Goal: Information Seeking & Learning: Learn about a topic

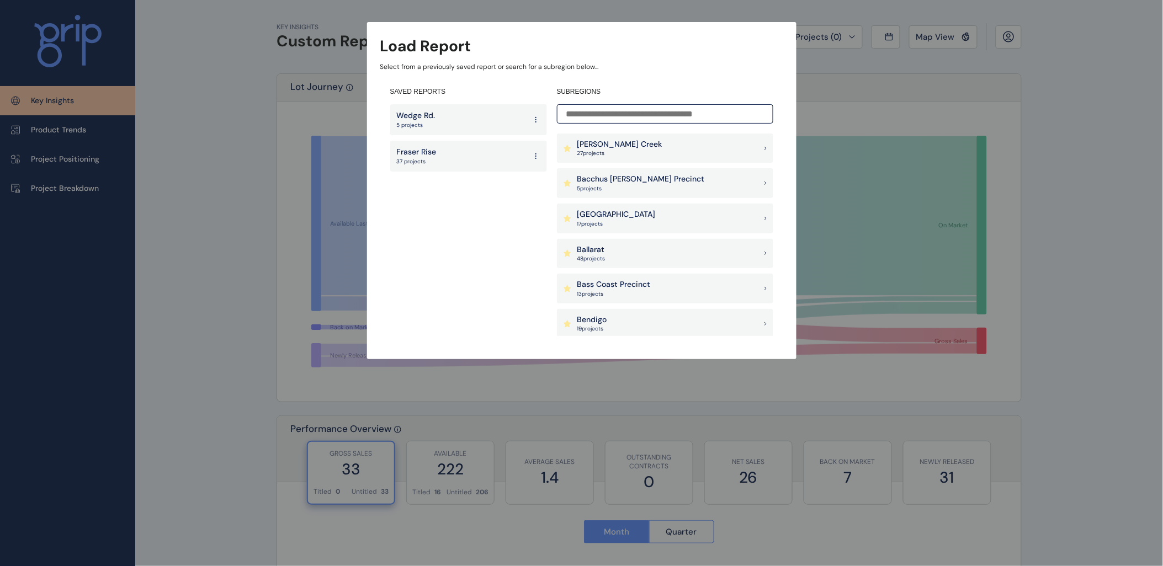
click at [608, 113] on input at bounding box center [665, 113] width 216 height 19
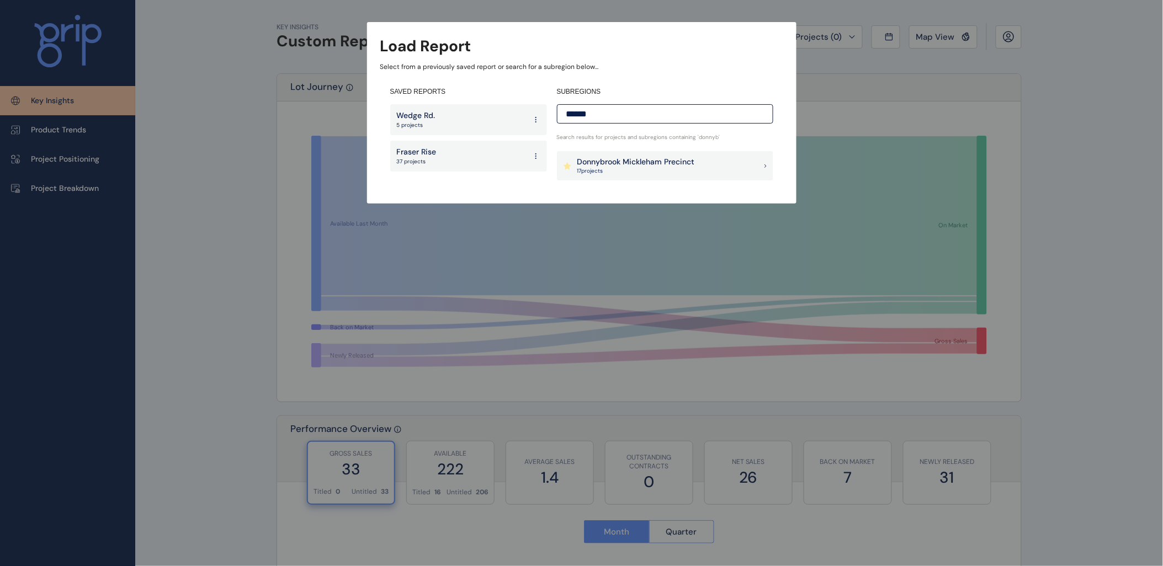
type input "******"
click at [647, 162] on p "Donnybrook Mickleham Precinct" at bounding box center [636, 162] width 118 height 11
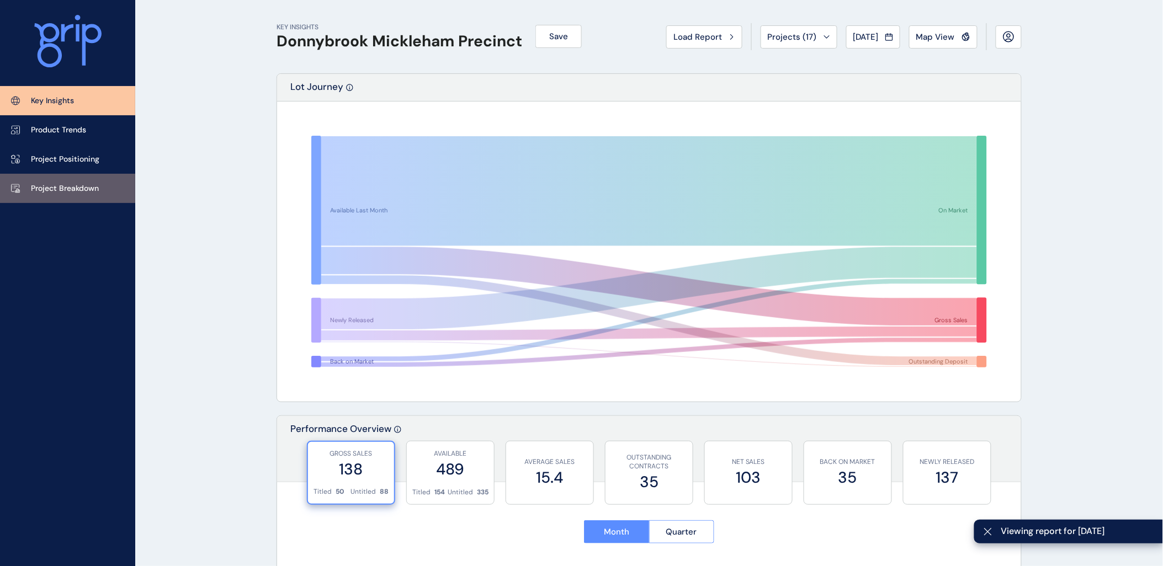
click at [31, 178] on link "Project Breakdown" at bounding box center [67, 188] width 135 height 29
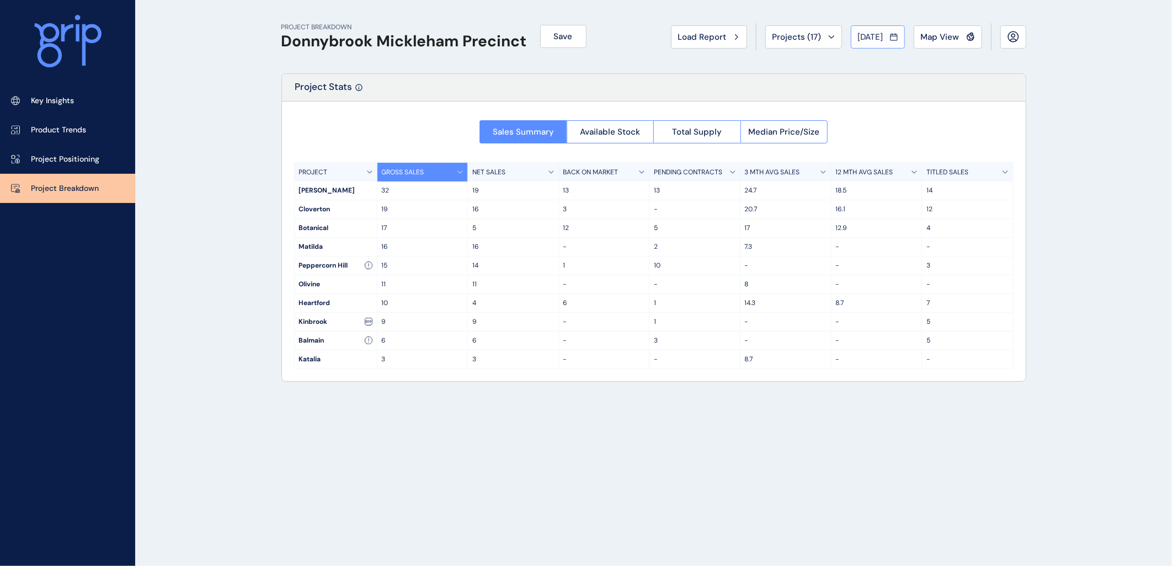
click at [889, 36] on div "[DATE]" at bounding box center [878, 36] width 40 height 11
click at [940, 98] on li "Jun No report is available for this period. New months are usually published 5 …" at bounding box center [945, 98] width 37 height 19
click at [872, 39] on span "[DATE]" at bounding box center [870, 36] width 25 height 11
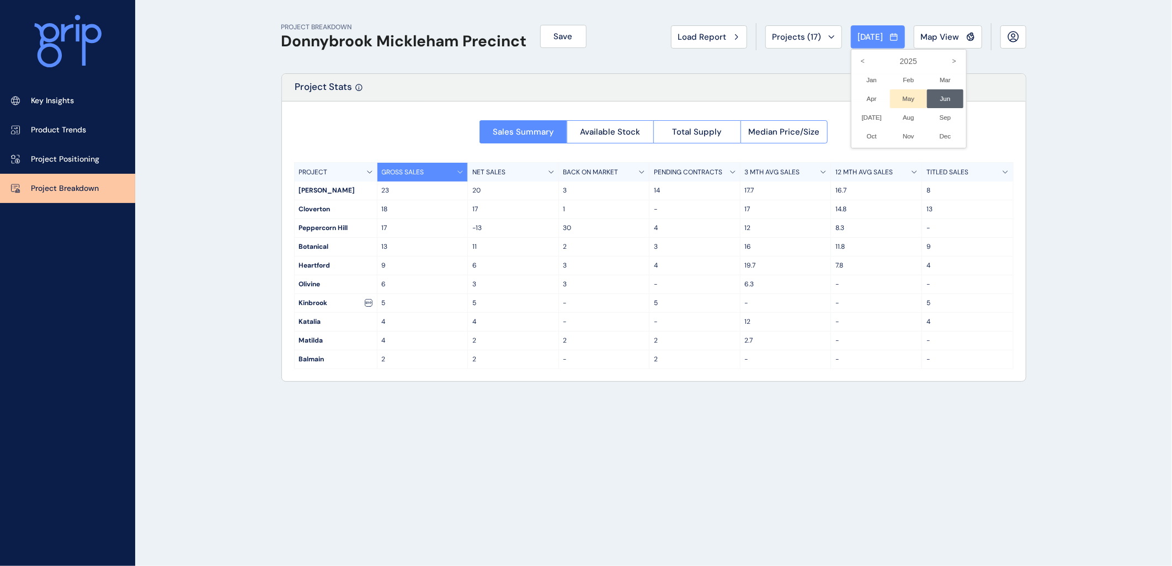
click at [897, 100] on li "May No report is available for this period. New months are usually published 5 …" at bounding box center [908, 98] width 37 height 19
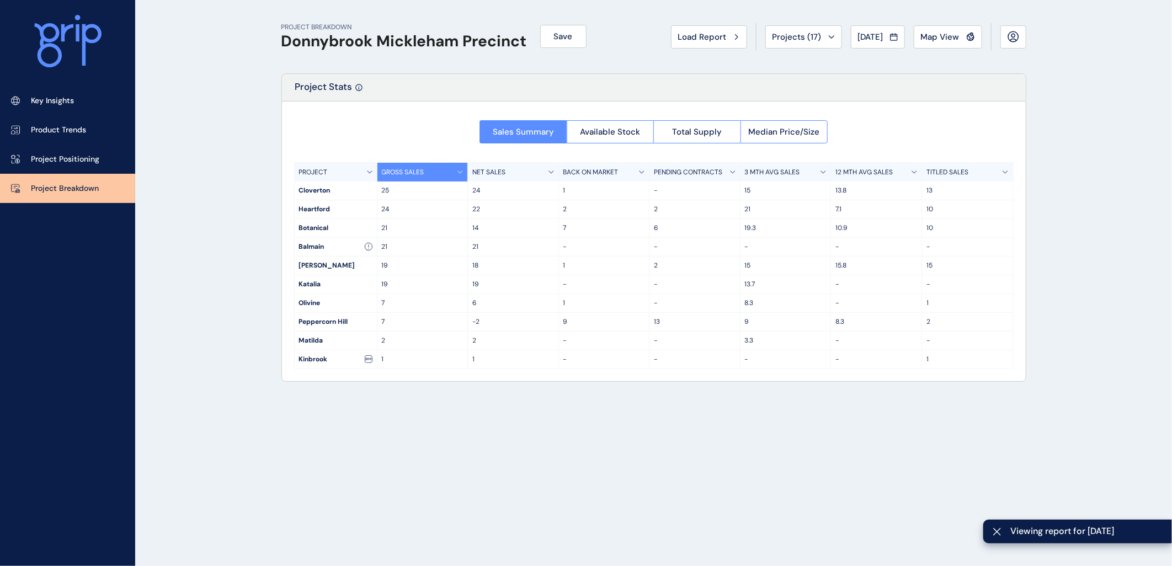
drag, startPoint x: 511, startPoint y: 486, endPoint x: 553, endPoint y: 563, distance: 88.4
click at [512, 486] on div "PROJECT BREAKDOWN Donnybrook Mickleham Precinct Save Load Report Projects ( 17 …" at bounding box center [654, 283] width 773 height 566
click at [887, 37] on div "May 2025" at bounding box center [878, 36] width 40 height 11
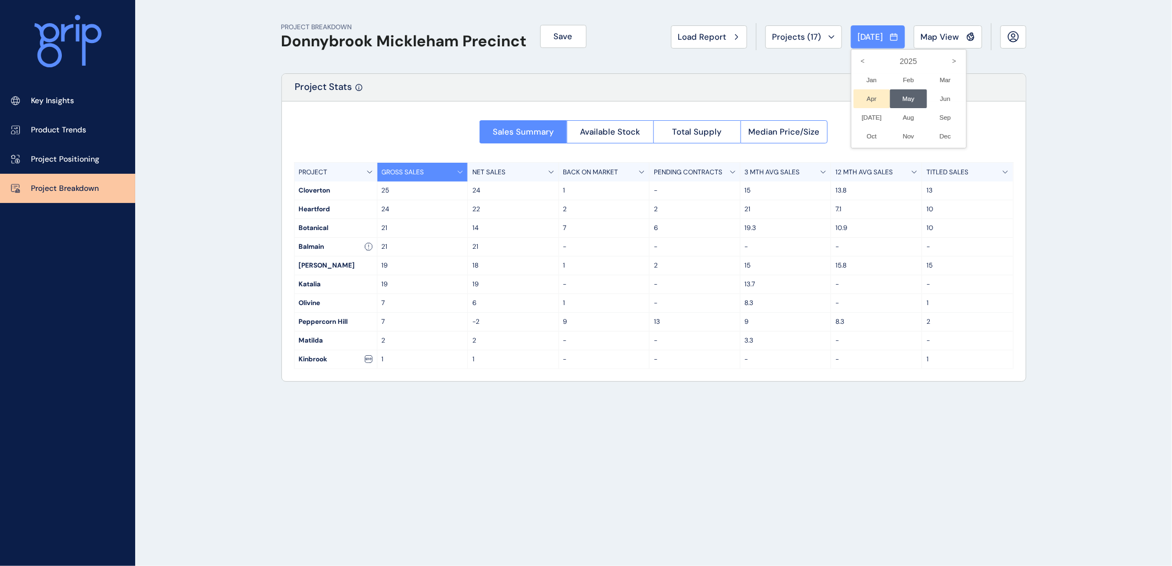
click at [861, 95] on li "Apr No report is available for this period. New months are usually published 5 …" at bounding box center [872, 98] width 37 height 19
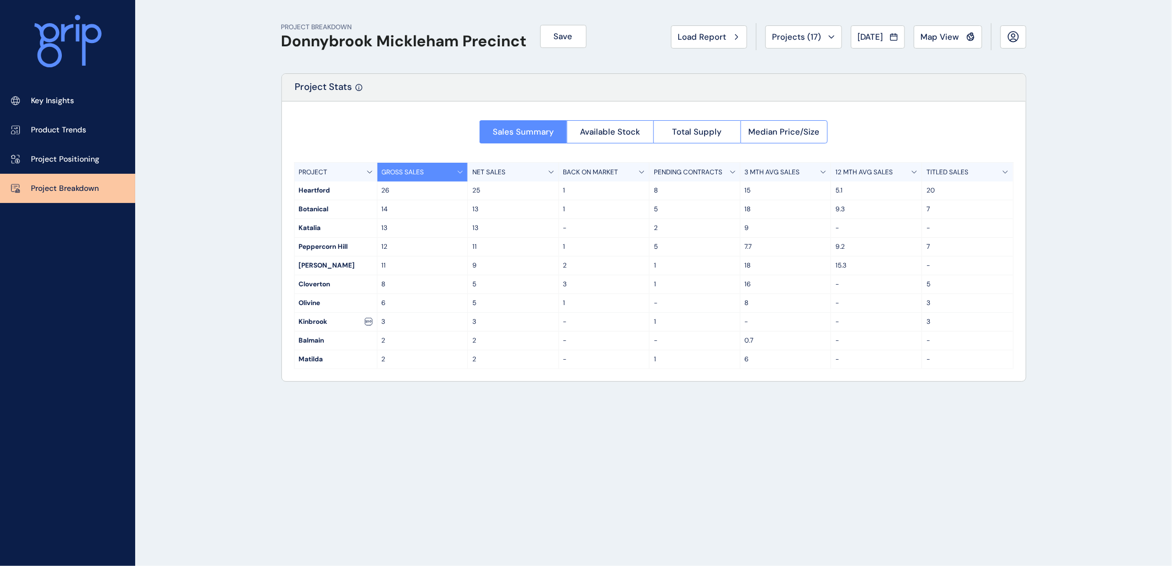
click at [889, 38] on div "Apr 2025" at bounding box center [878, 36] width 40 height 11
click at [935, 79] on li "Mar No report is available for this period. New months are usually published 5 …" at bounding box center [945, 80] width 37 height 19
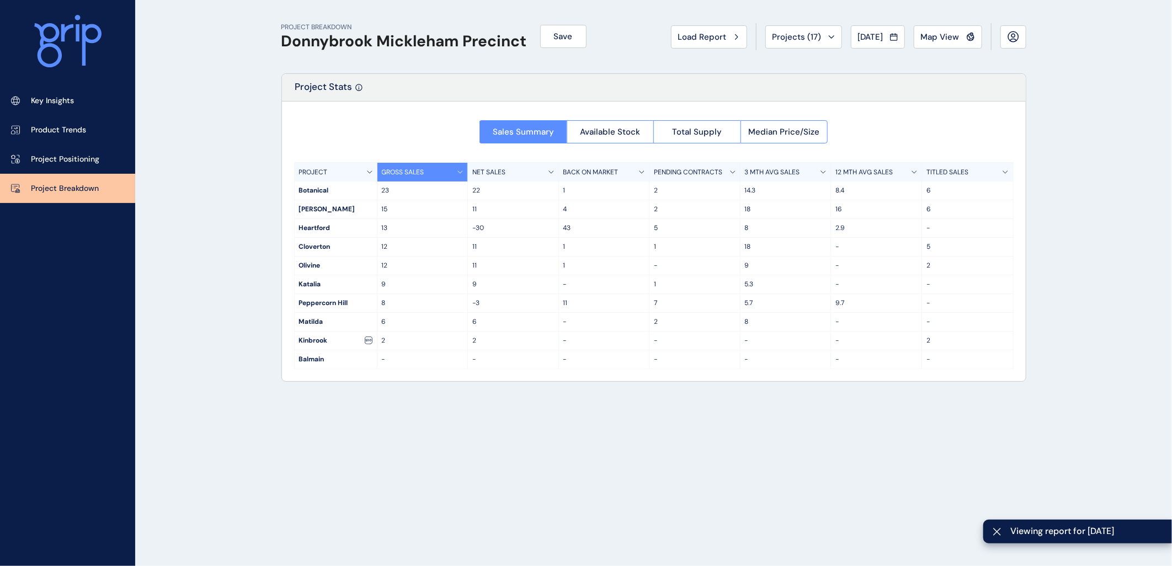
click at [710, 519] on div "PROJECT BREAKDOWN Donnybrook Mickleham Precinct Save Load Report Projects ( 17 …" at bounding box center [654, 283] width 773 height 566
click at [870, 37] on span "Mar 2025" at bounding box center [870, 36] width 25 height 11
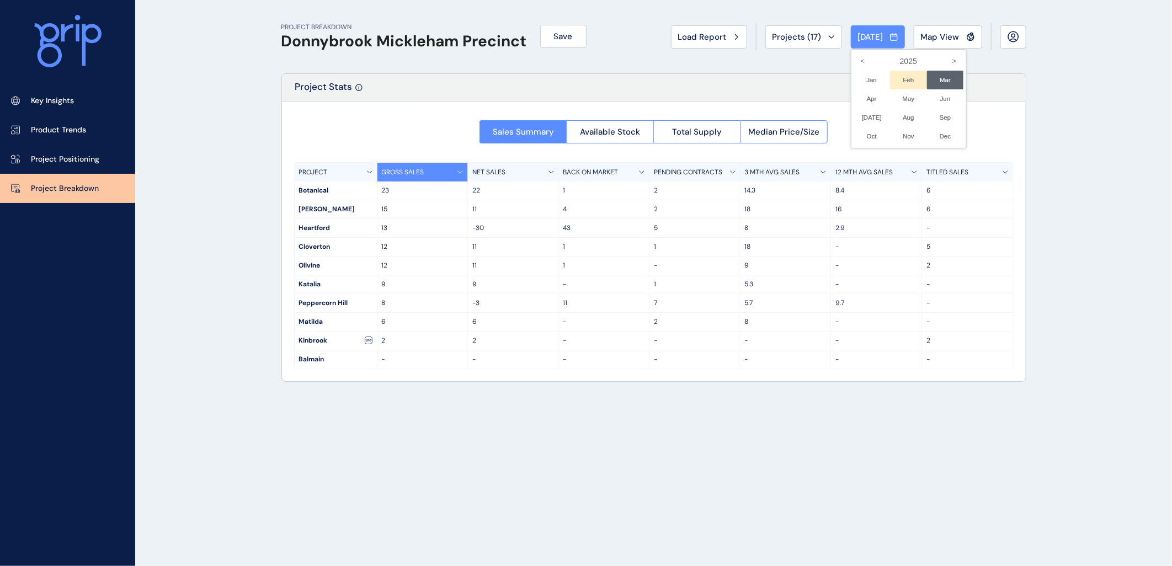
click at [906, 81] on li "Feb No report is available for this period. New months are usually published 5 …" at bounding box center [908, 80] width 37 height 19
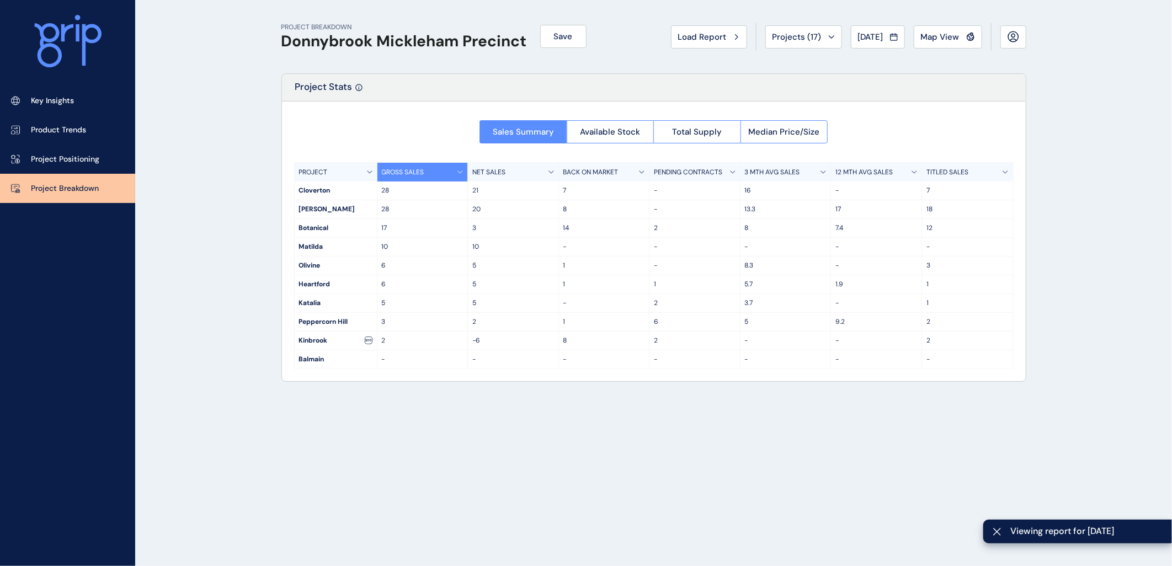
click at [585, 456] on div "PROJECT BREAKDOWN Donnybrook Mickleham Precinct Save Load Report Projects ( 17 …" at bounding box center [654, 283] width 773 height 566
click at [251, 201] on div "PROJECT BREAKDOWN Donnybrook Mickleham Precinct Save Load Report Projects ( 17 …" at bounding box center [586, 283] width 1172 height 566
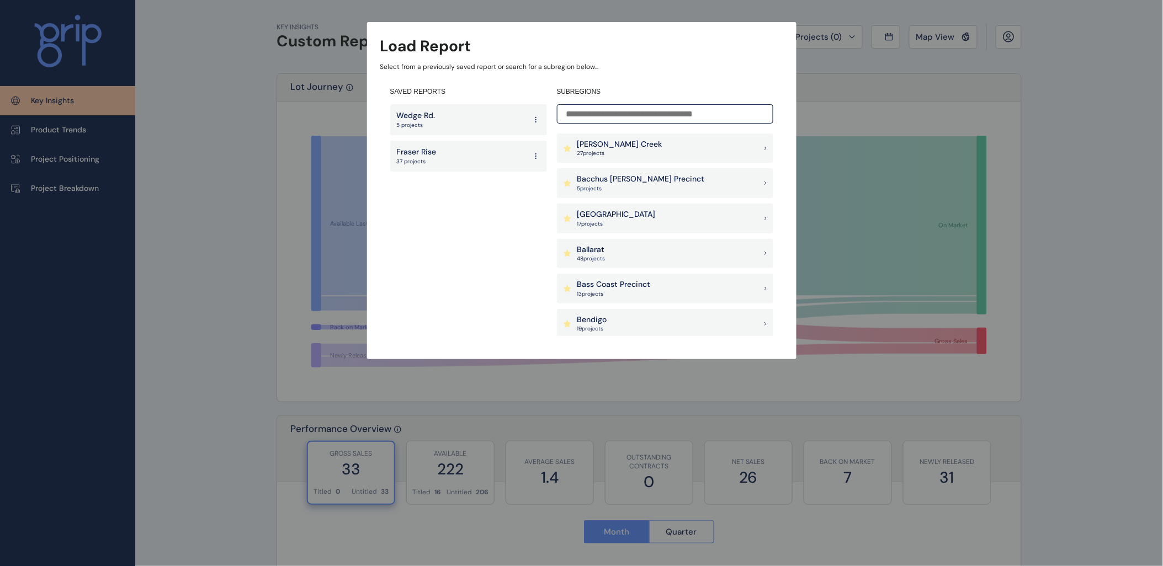
click at [607, 112] on input at bounding box center [665, 113] width 216 height 19
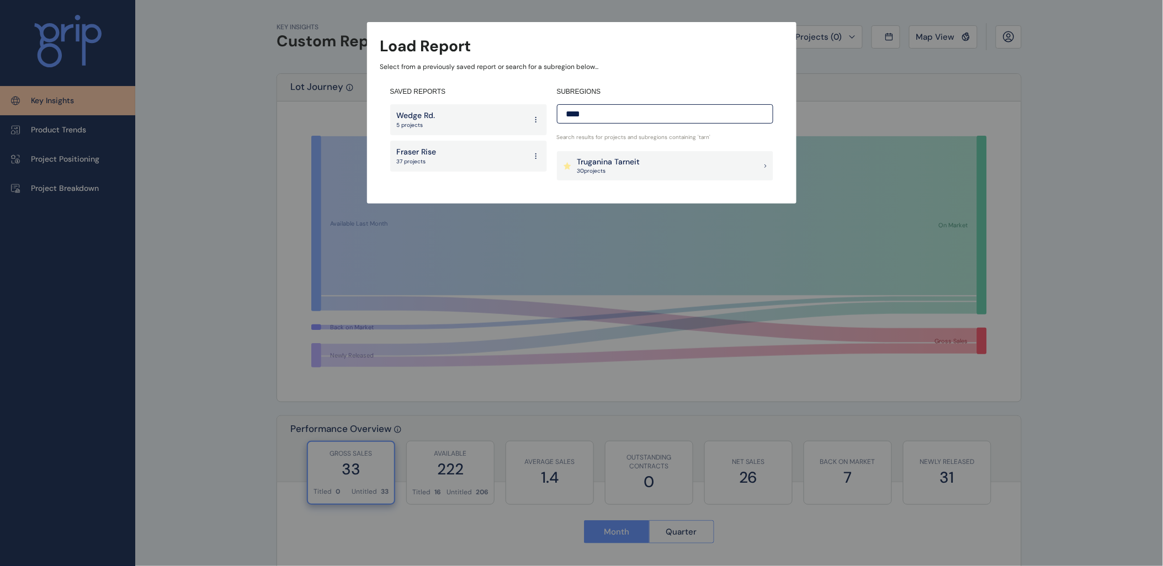
type input "****"
click at [620, 163] on p "Truganina Tarneit" at bounding box center [608, 162] width 63 height 11
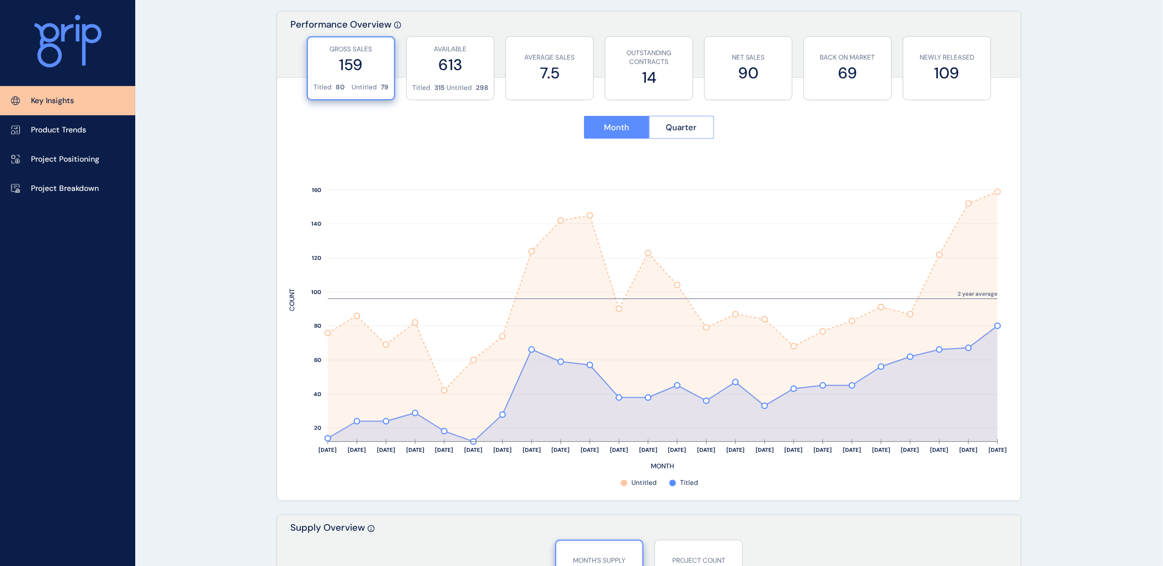
scroll to position [429, 0]
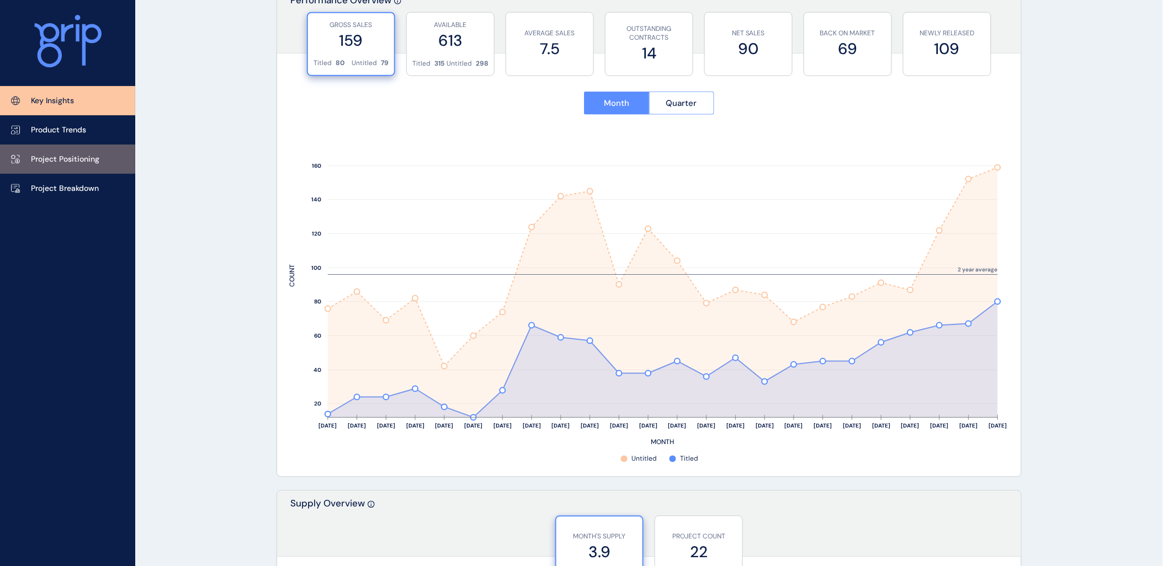
click at [97, 162] on p "Project Positioning" at bounding box center [65, 159] width 68 height 11
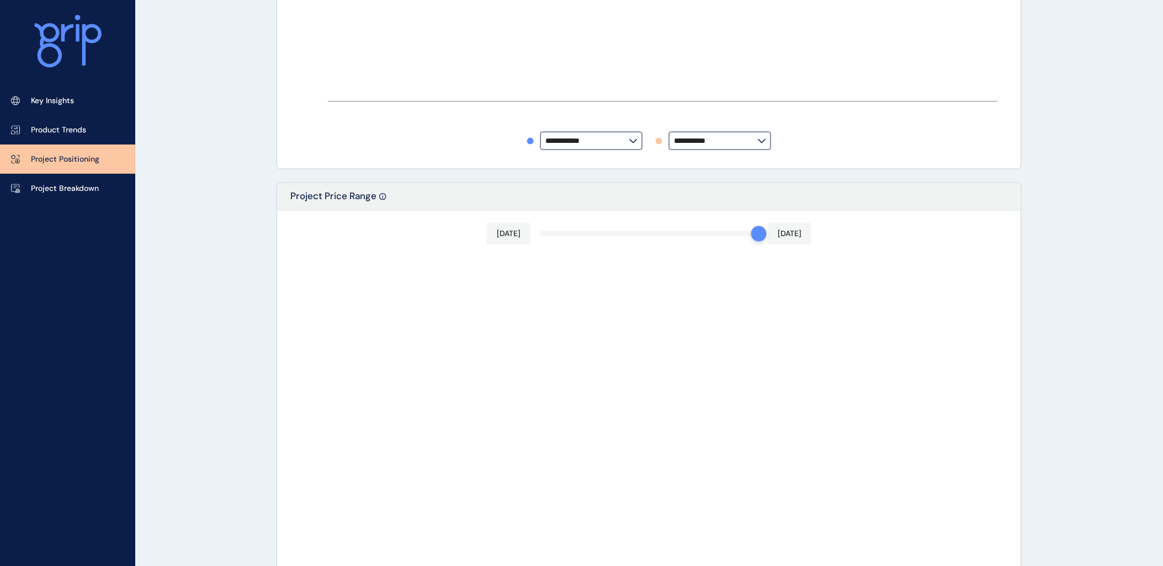
type input "*********"
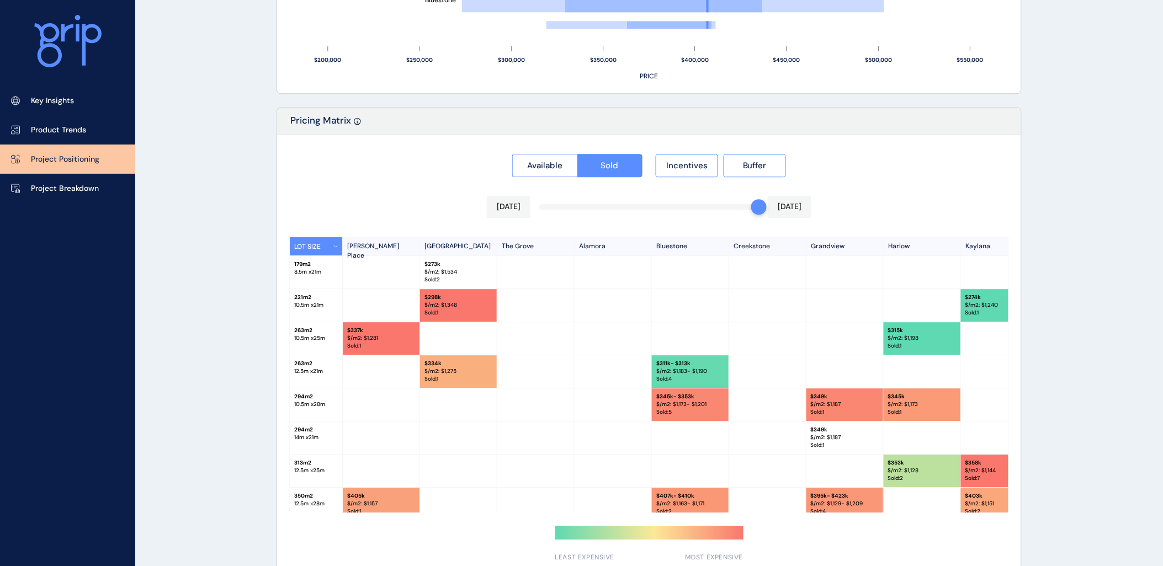
scroll to position [961, 0]
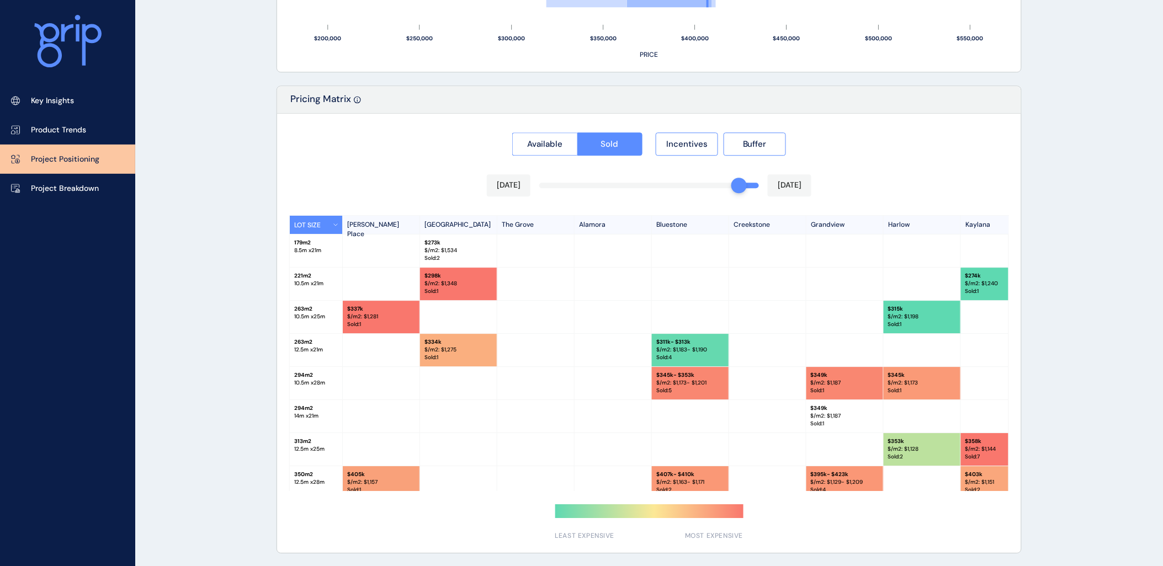
click at [740, 186] on div "Available Sold Incentives Buffer [DATE] [DATE] LOT SIZE [PERSON_NAME][GEOGRAPHI…" at bounding box center [649, 333] width 744 height 439
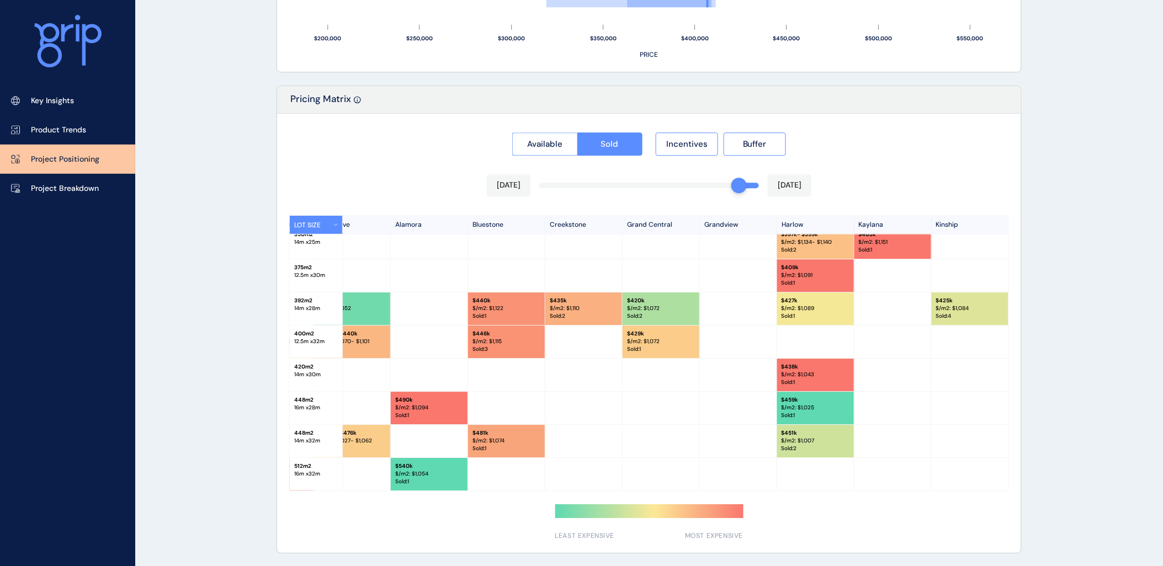
scroll to position [277, 245]
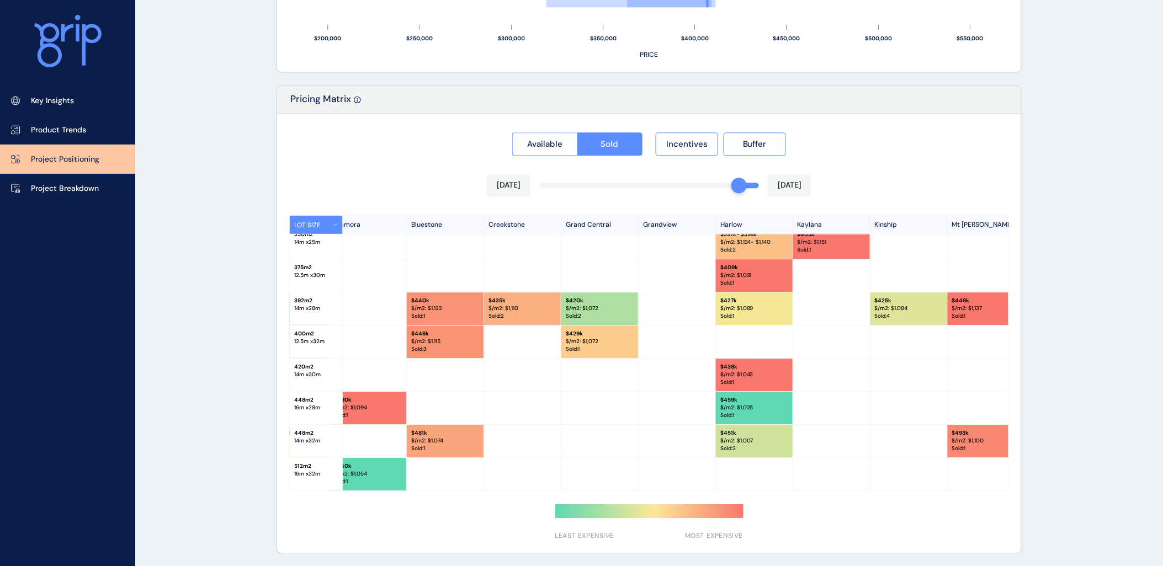
drag, startPoint x: 648, startPoint y: 487, endPoint x: 635, endPoint y: 487, distance: 13.8
click at [635, 487] on div "512 m2 16 m x 32 m $ 540k $/m2: $ 1,055 Sold : 1 $ 540k $/m2: $ 1,054 Sold : 1" at bounding box center [728, 474] width 1366 height 33
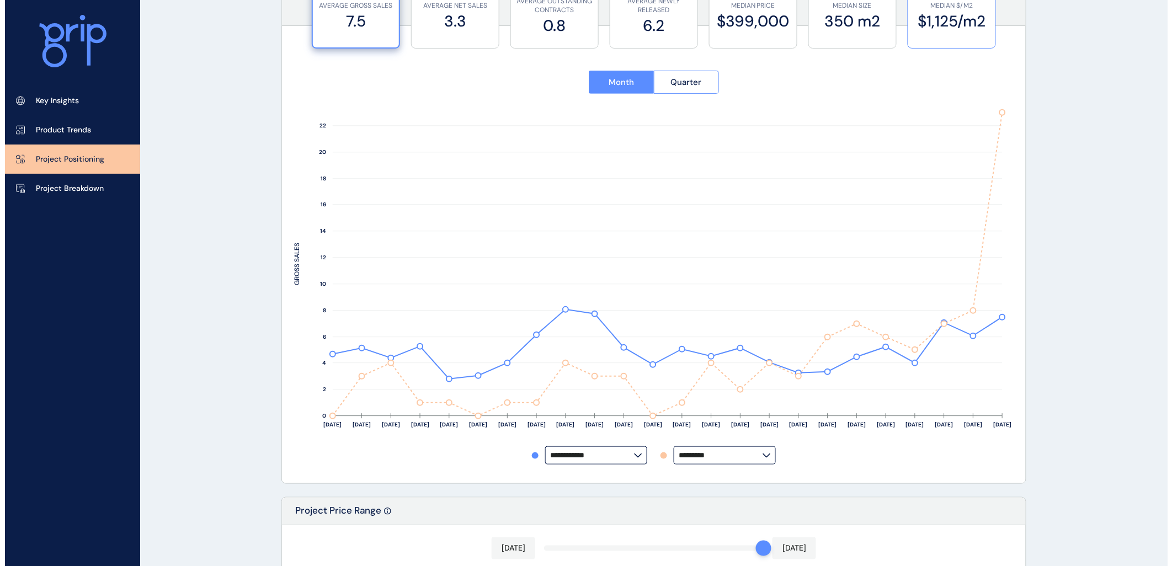
scroll to position [0, 0]
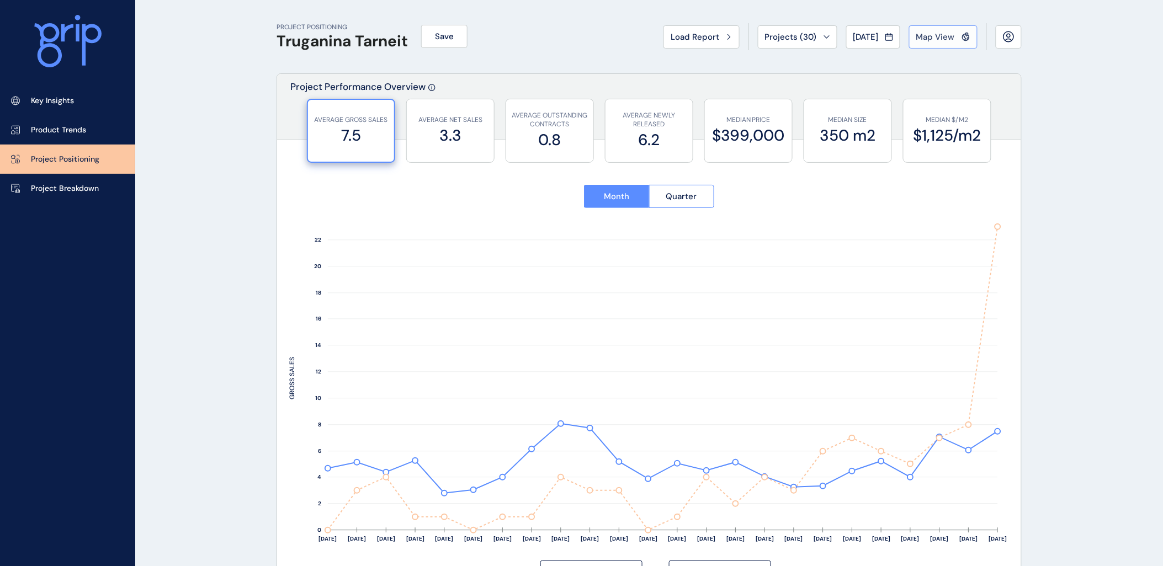
click at [924, 41] on span "Map View" at bounding box center [935, 36] width 39 height 11
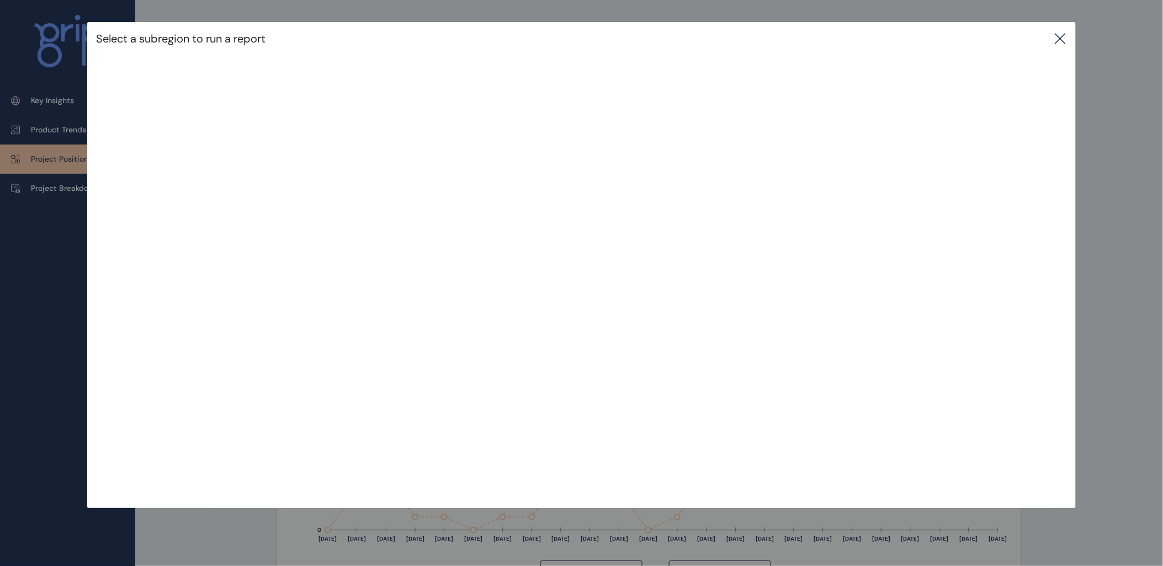
click at [1062, 37] on icon at bounding box center [1059, 38] width 13 height 13
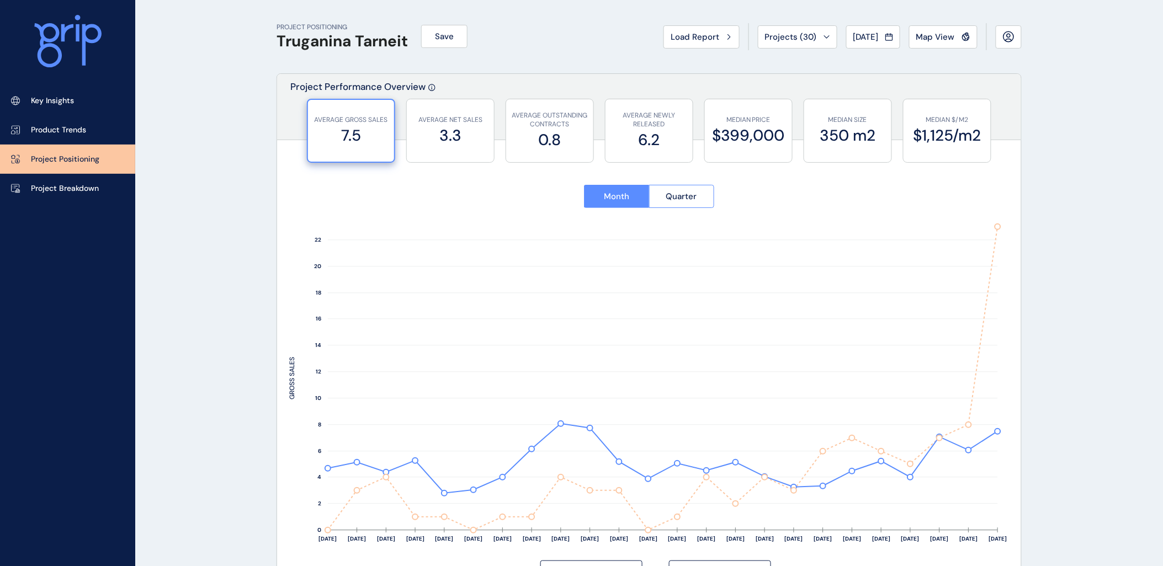
drag, startPoint x: 1112, startPoint y: 140, endPoint x: 1168, endPoint y: 142, distance: 55.8
click at [59, 189] on p "Project Breakdown" at bounding box center [65, 188] width 68 height 11
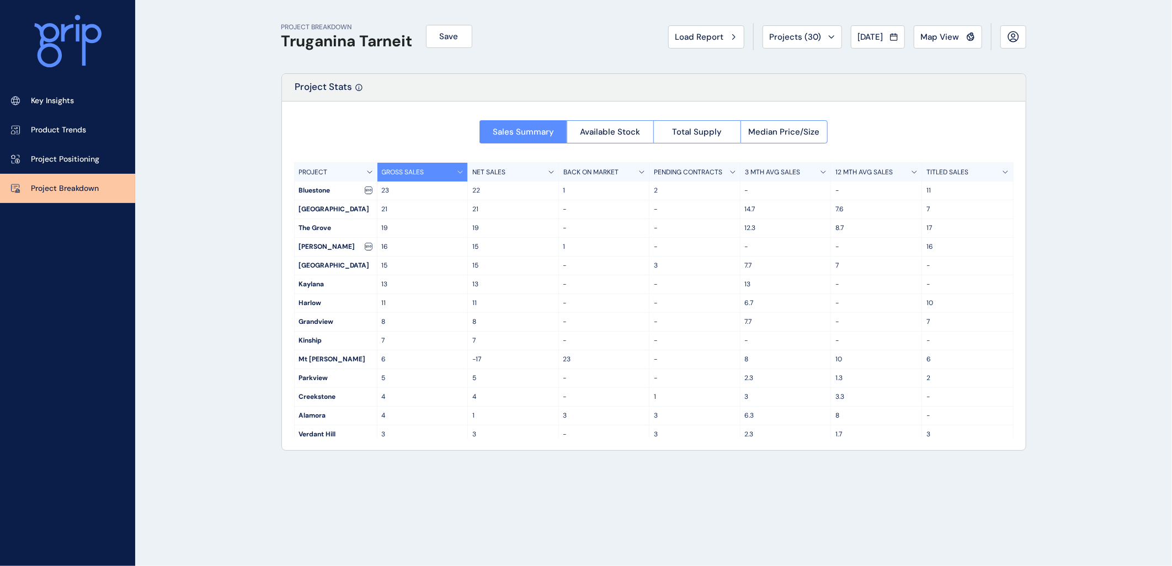
click at [498, 172] on p "NET SALES" at bounding box center [488, 172] width 33 height 9
click at [246, 158] on div "PROJECT BREAKDOWN Truganina Tarneit Save Load Report Projects ( 30 ) [DATE] 202…" at bounding box center [586, 283] width 1172 height 566
click at [239, 143] on div "PROJECT BREAKDOWN Truganina Tarneit Save Load Report Projects ( 30 ) [DATE] 202…" at bounding box center [586, 283] width 1172 height 566
click at [237, 178] on div "PROJECT BREAKDOWN Truganina Tarneit Save Load Report Projects ( 30 ) [DATE] 202…" at bounding box center [586, 283] width 1172 height 566
drag, startPoint x: 1061, startPoint y: 63, endPoint x: 1046, endPoint y: 59, distance: 15.5
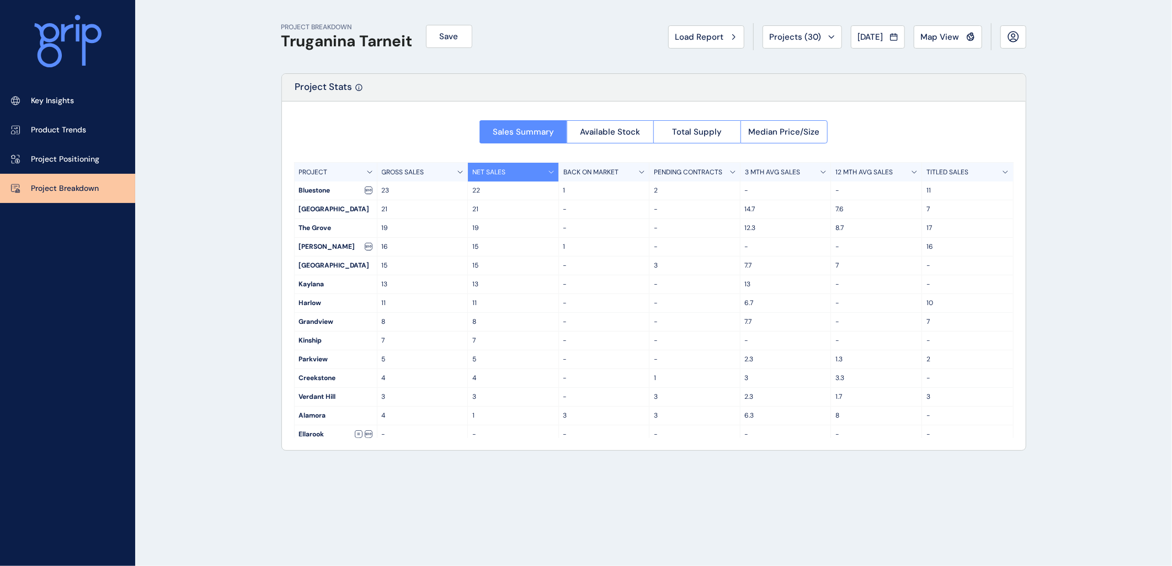
click at [1061, 63] on div "PROJECT BREAKDOWN Truganina Tarneit Save Load Report Projects ( 30 ) [DATE] 202…" at bounding box center [586, 283] width 1172 height 566
click at [223, 56] on div "PROJECT BREAKDOWN Truganina Tarneit Save Load Report Projects ( 30 ) [DATE] 202…" at bounding box center [586, 283] width 1172 height 566
click at [232, 57] on div "PROJECT BREAKDOWN Truganina Tarneit Save Load Report Projects ( 30 ) [DATE] 202…" at bounding box center [586, 283] width 1172 height 566
click at [217, 71] on div "PROJECT BREAKDOWN Truganina Tarneit Save Load Report Projects ( 30 ) [DATE] 202…" at bounding box center [586, 283] width 1172 height 566
